Goal: Check status: Check status

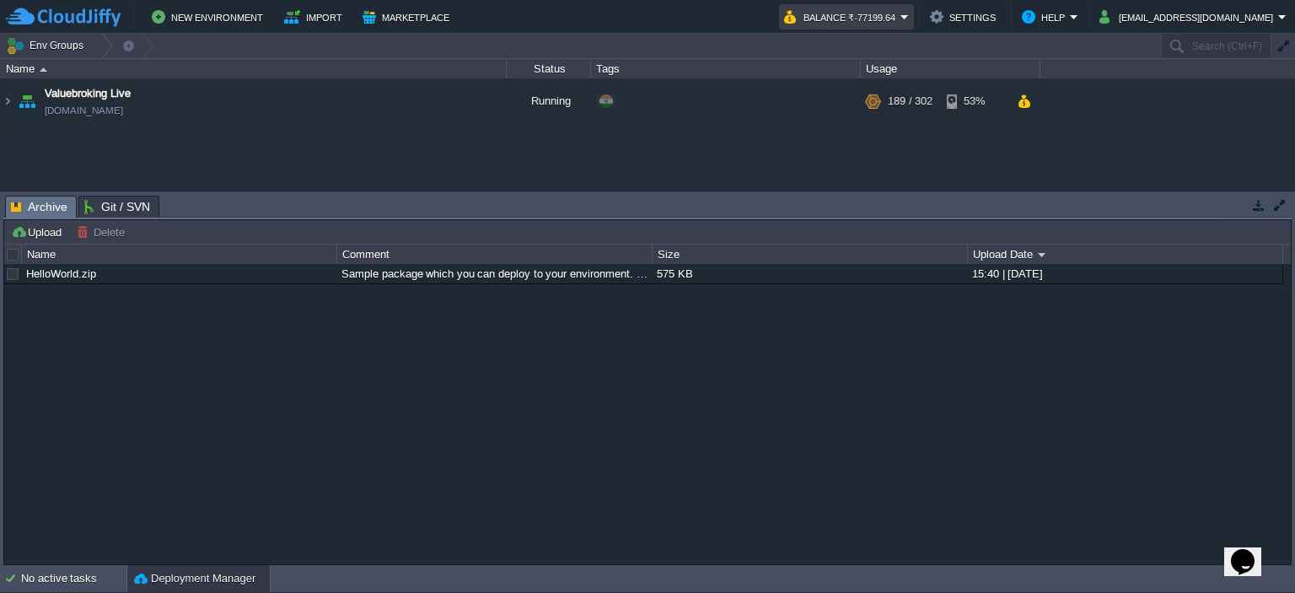
click at [901, 16] on button "Balance ₹-77199.64" at bounding box center [842, 17] width 116 height 20
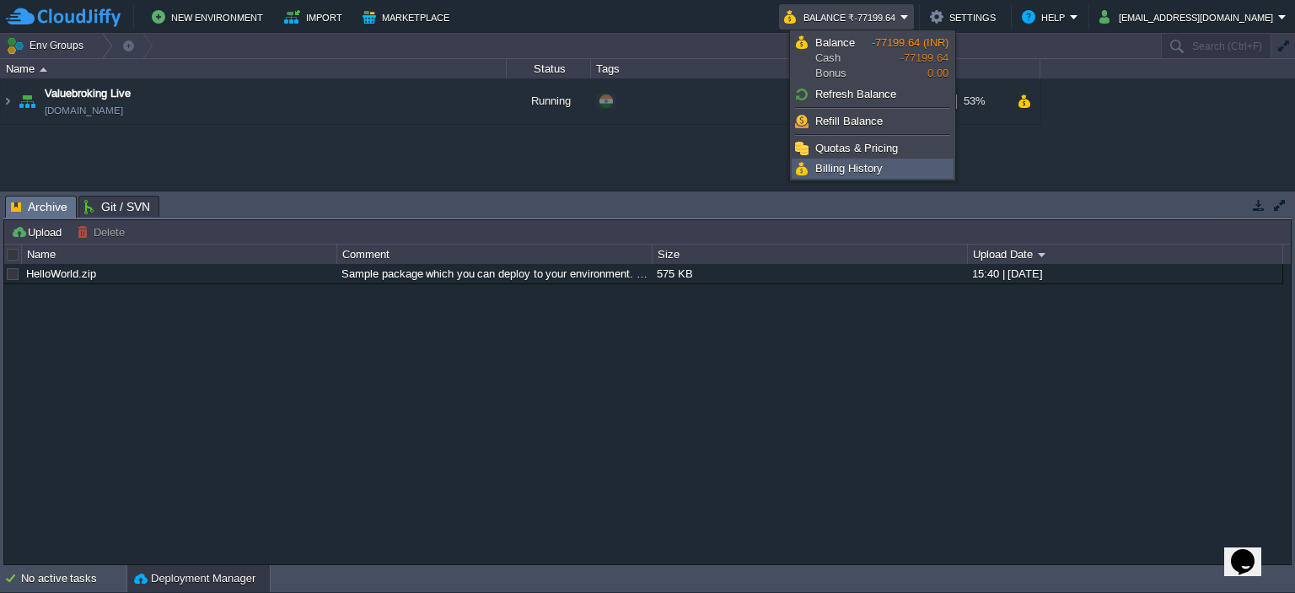
click at [859, 162] on span "Billing History" at bounding box center [849, 168] width 67 height 13
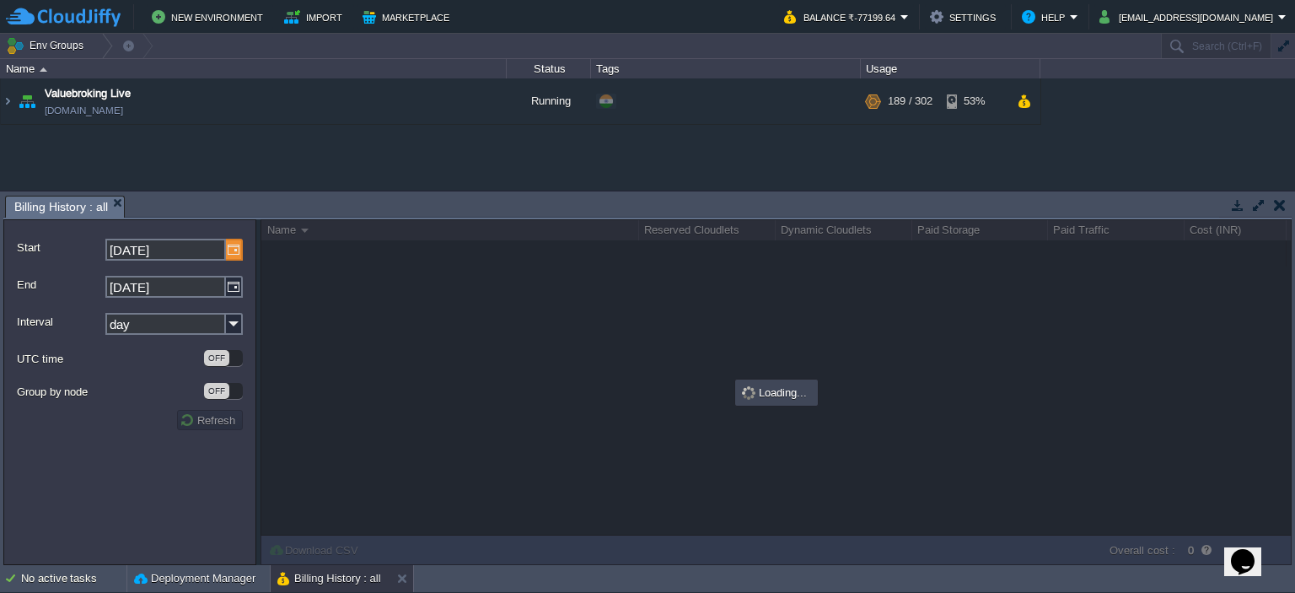
click at [229, 244] on img at bounding box center [234, 250] width 17 height 22
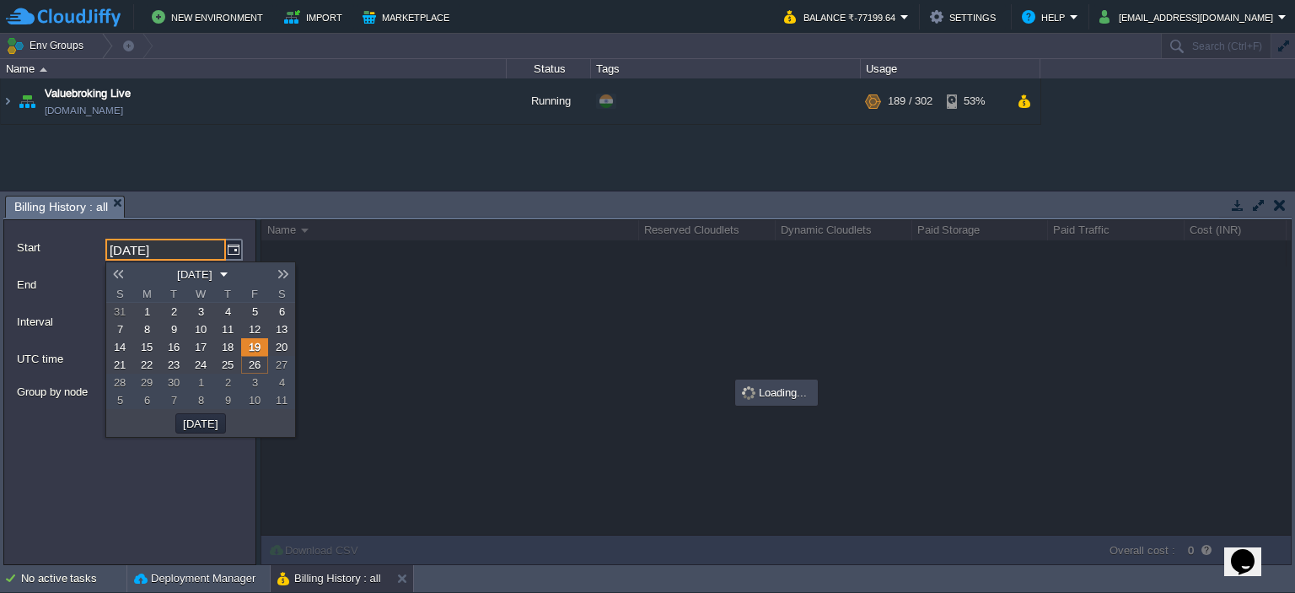
click at [151, 345] on span "15" at bounding box center [147, 347] width 12 height 13
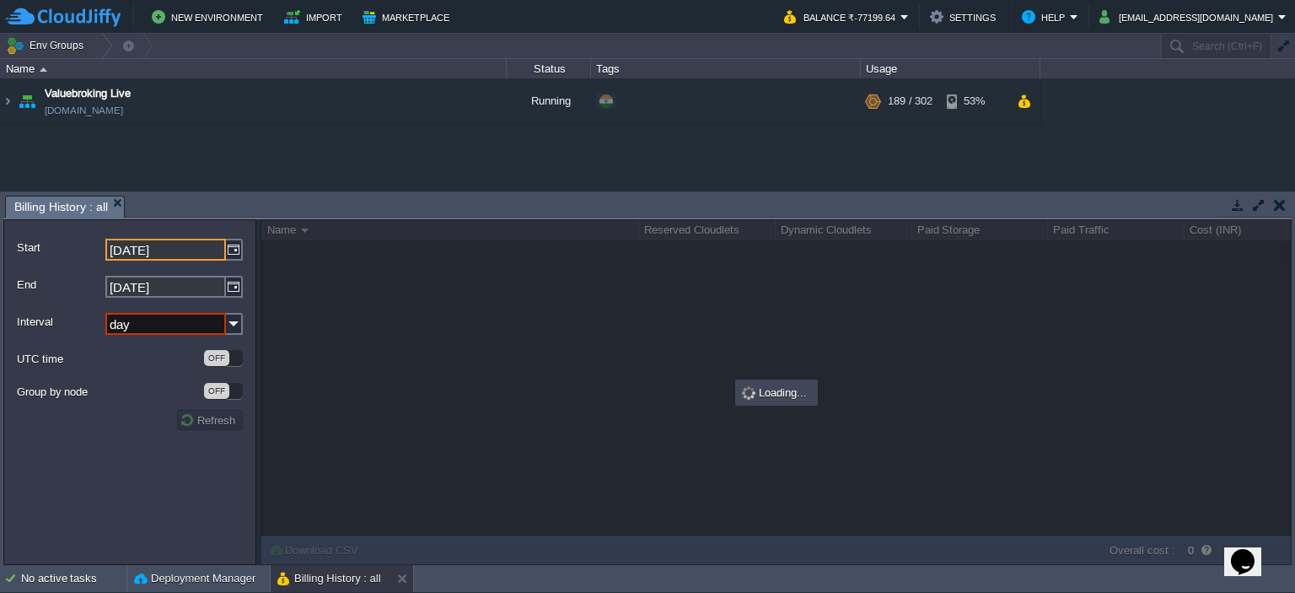
click at [218, 415] on button "Refresh" at bounding box center [210, 419] width 61 height 15
click at [197, 428] on button "Refresh" at bounding box center [210, 419] width 61 height 15
drag, startPoint x: 194, startPoint y: 423, endPoint x: 243, endPoint y: 289, distance: 141.9
click at [194, 422] on button "Refresh" at bounding box center [210, 419] width 61 height 15
click at [233, 256] on img at bounding box center [234, 250] width 17 height 22
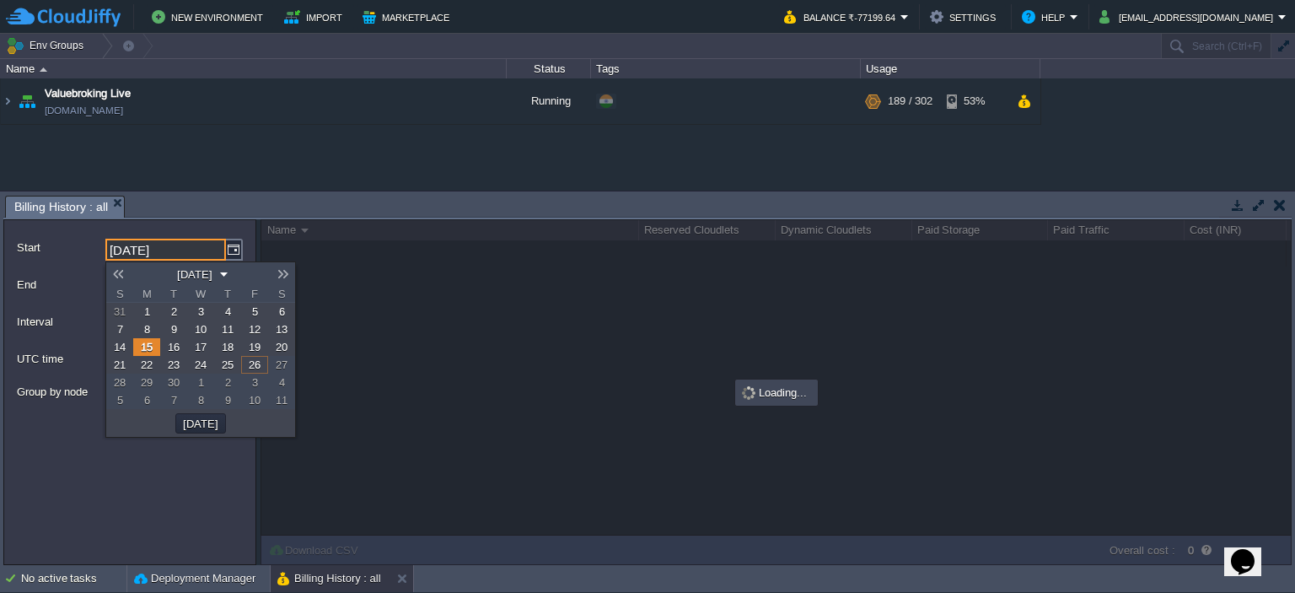
click at [243, 345] on link "19" at bounding box center [254, 347] width 27 height 18
type input "[DATE]"
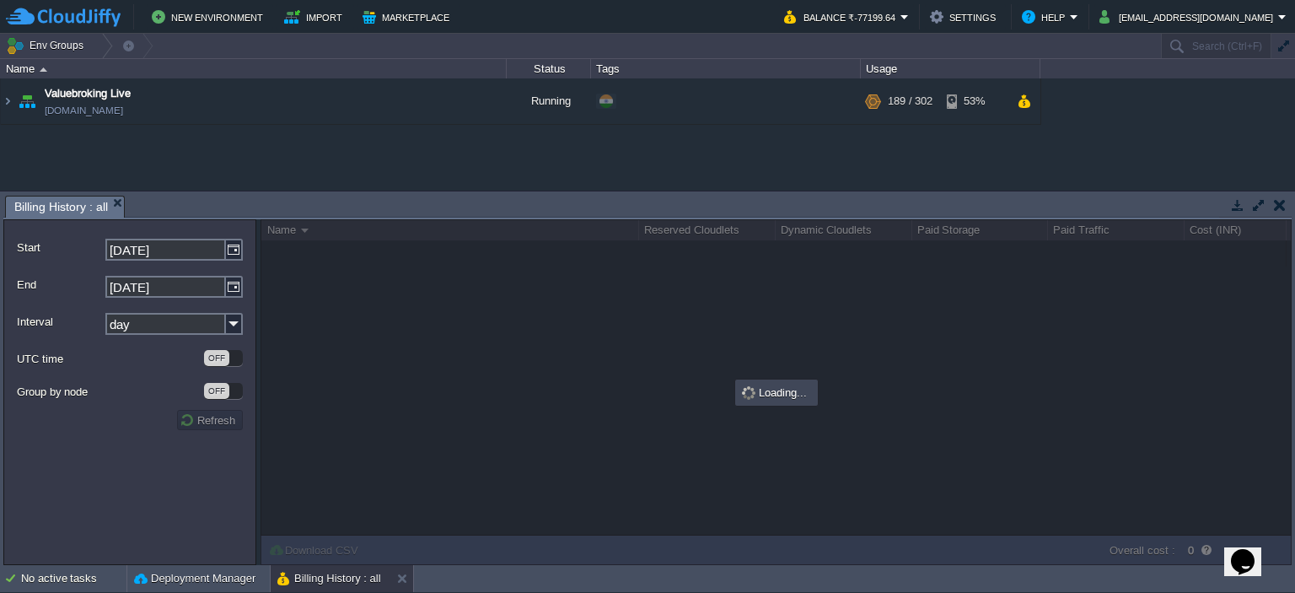
click at [223, 413] on button "Refresh" at bounding box center [210, 419] width 61 height 15
